Goal: Check status: Check status

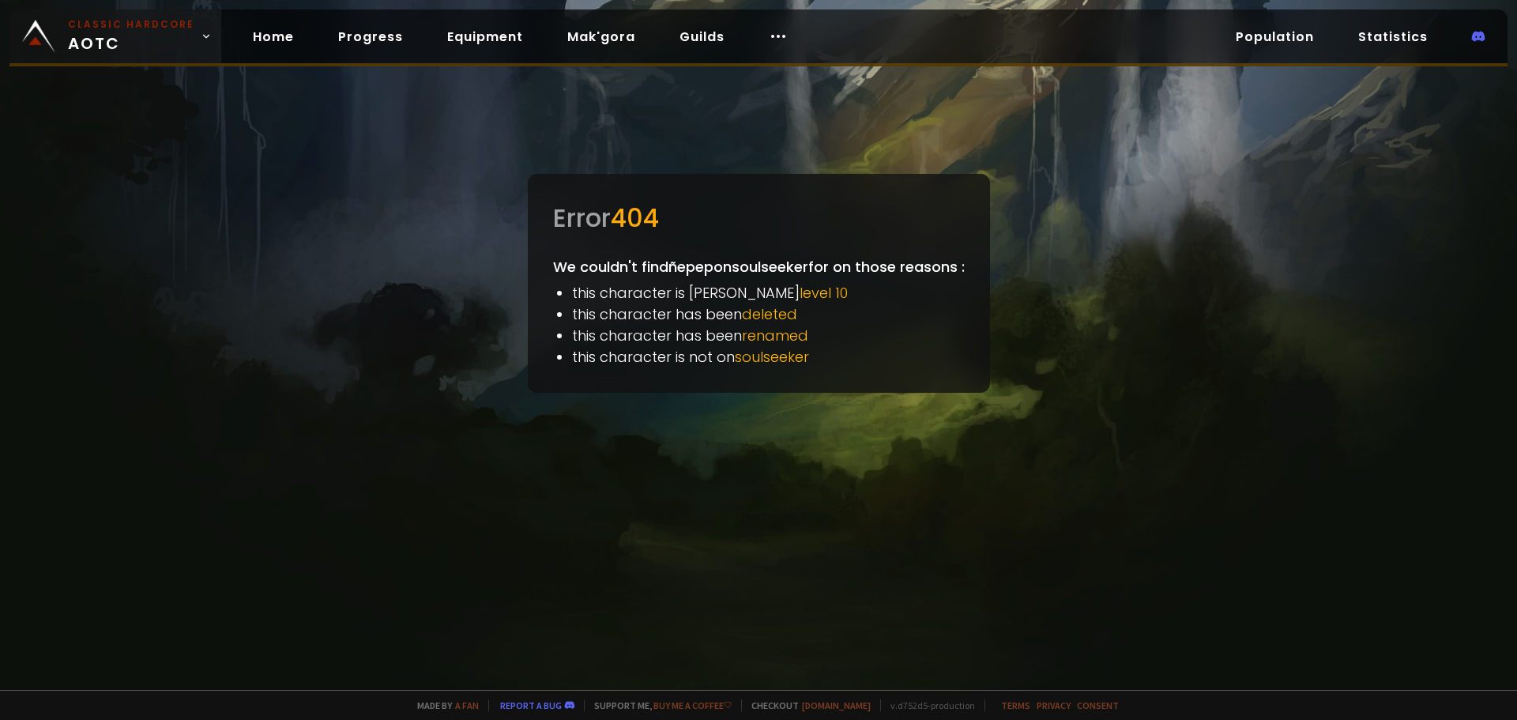
drag, startPoint x: 84, startPoint y: 30, endPoint x: 79, endPoint y: 37, distance: 8.5
click at [84, 30] on small "Classic Hardcore" at bounding box center [131, 24] width 126 height 14
click at [82, 35] on span "Classic Hardcore AOTC" at bounding box center [131, 36] width 126 height 38
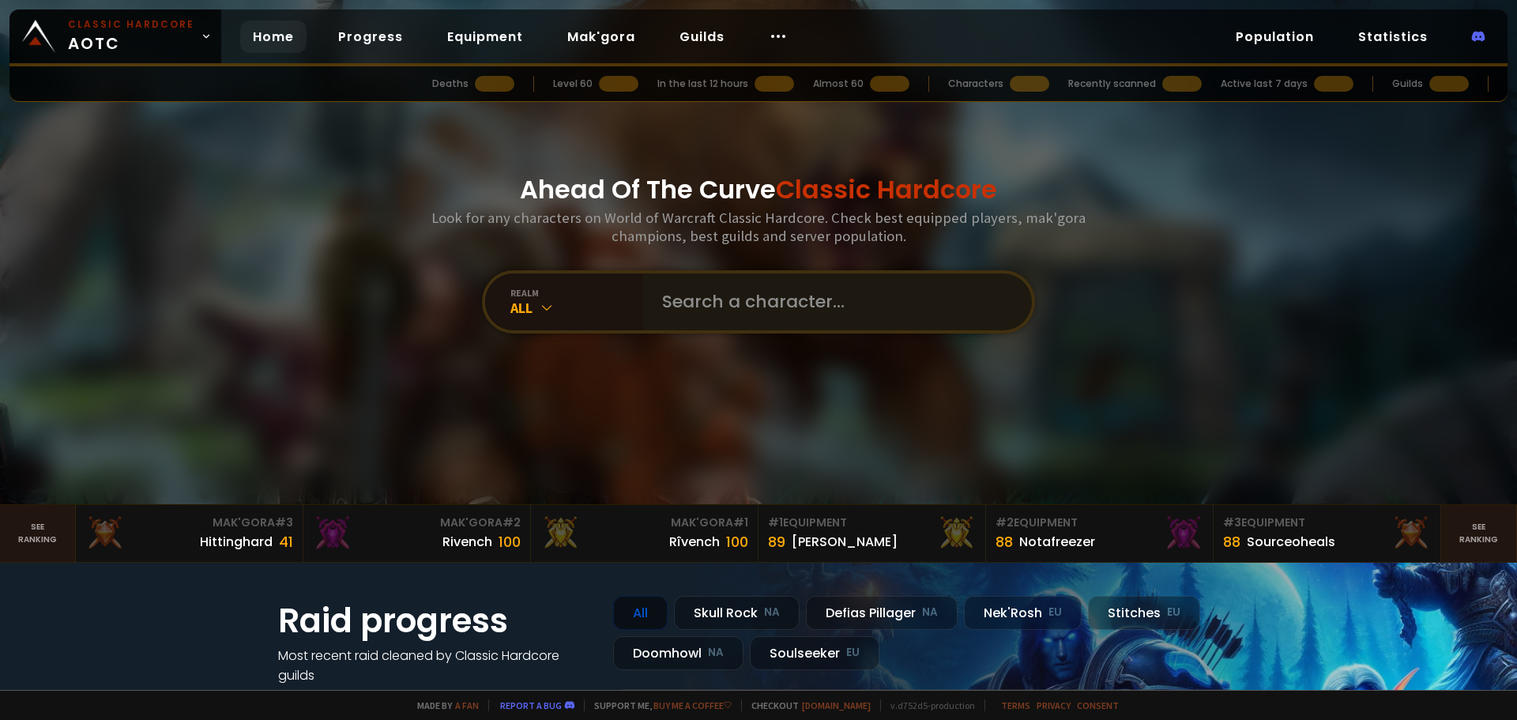
click at [709, 273] on div "realm All" at bounding box center [758, 301] width 553 height 63
click at [723, 295] on input "text" at bounding box center [833, 301] width 360 height 57
click at [684, 308] on input "text" at bounding box center [833, 301] width 360 height 57
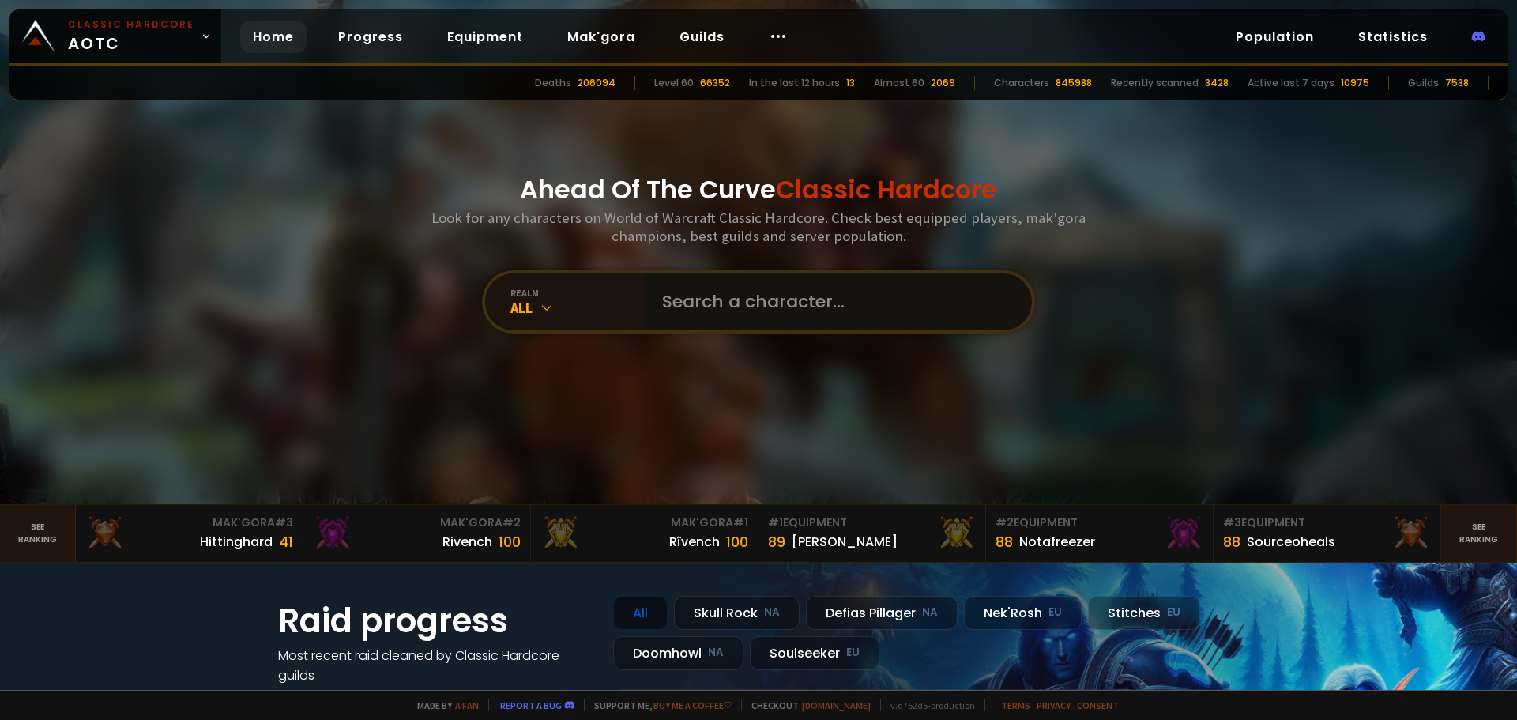
click at [959, 300] on input "text" at bounding box center [833, 301] width 360 height 57
type input "grilletes"
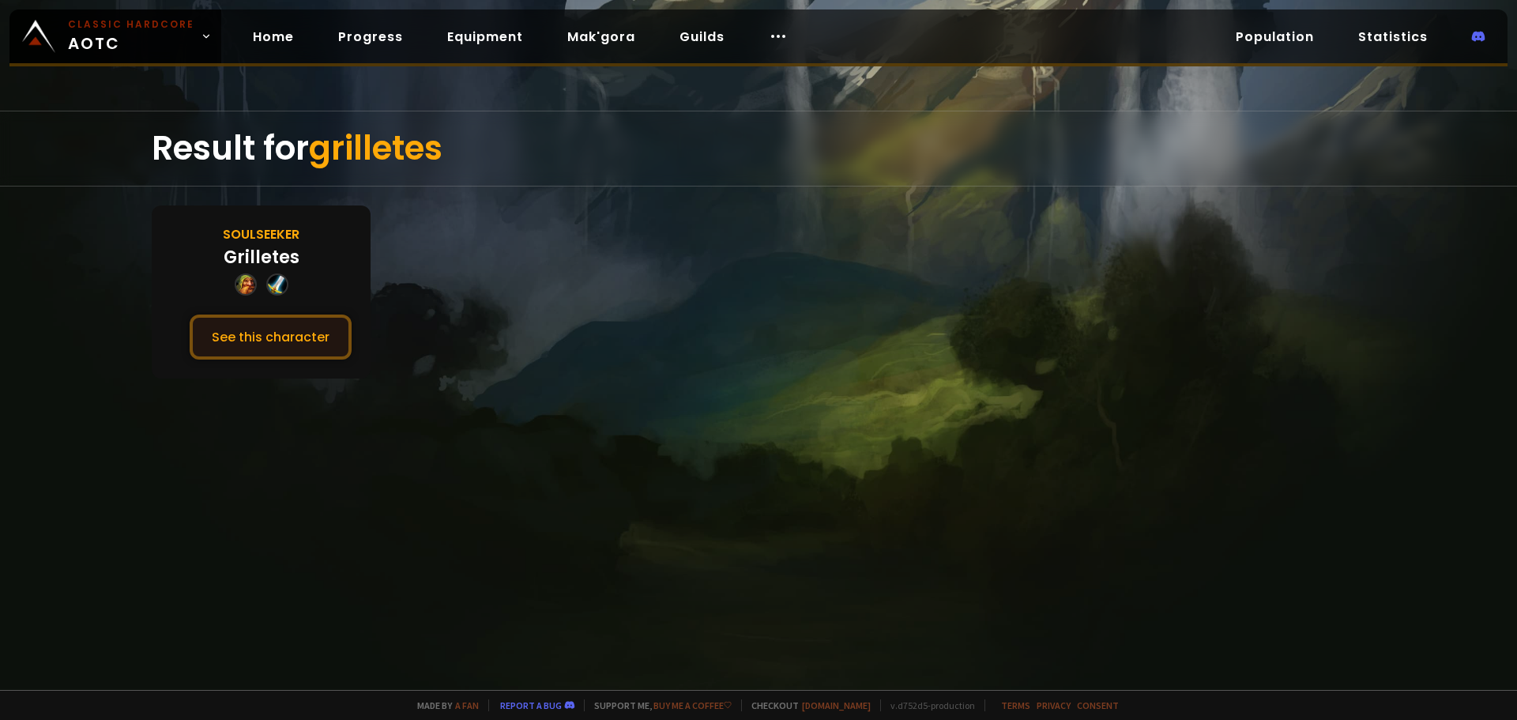
click at [307, 337] on button "See this character" at bounding box center [271, 337] width 162 height 45
